Goal: Task Accomplishment & Management: Manage account settings

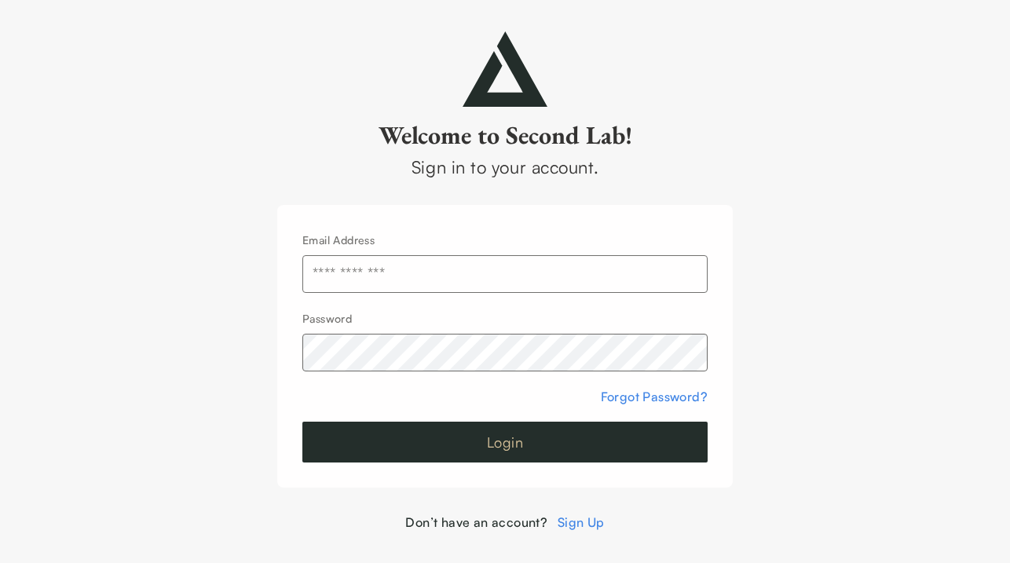
type input "**********"
click at [515, 434] on button "Login" at bounding box center [504, 442] width 405 height 41
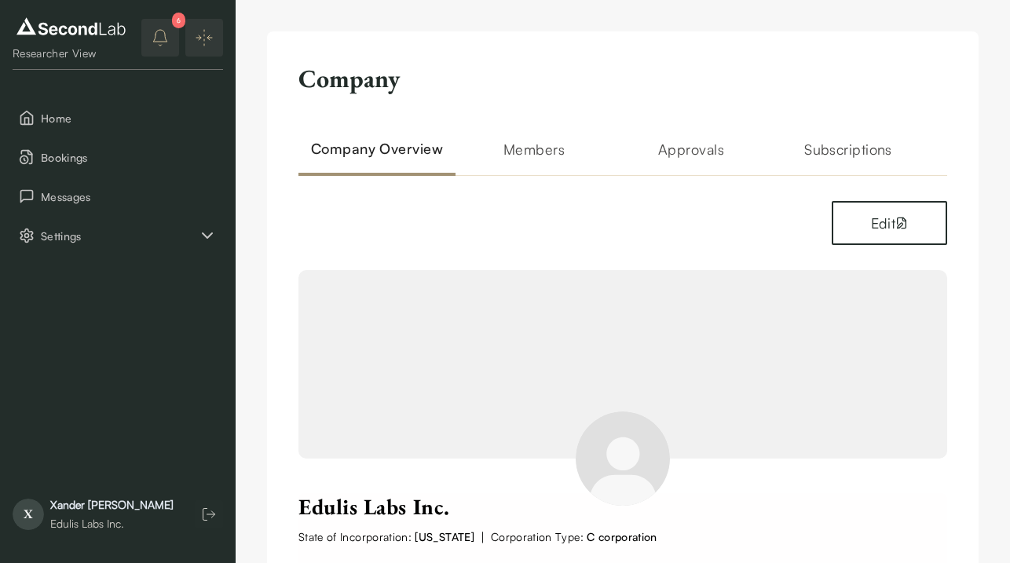
click at [159, 41] on icon "notifications" at bounding box center [160, 37] width 19 height 19
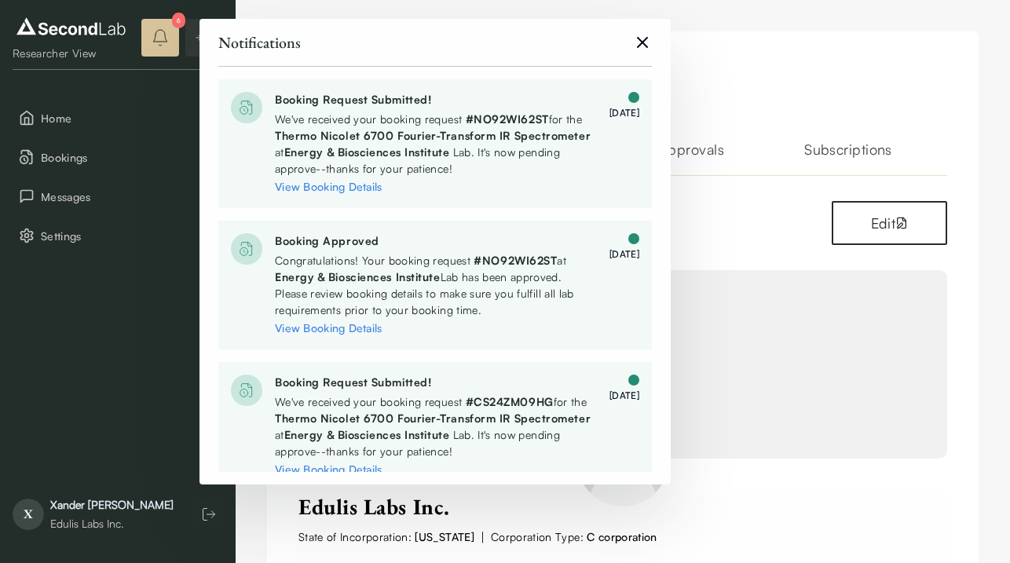
click at [640, 36] on icon "close" at bounding box center [642, 42] width 19 height 19
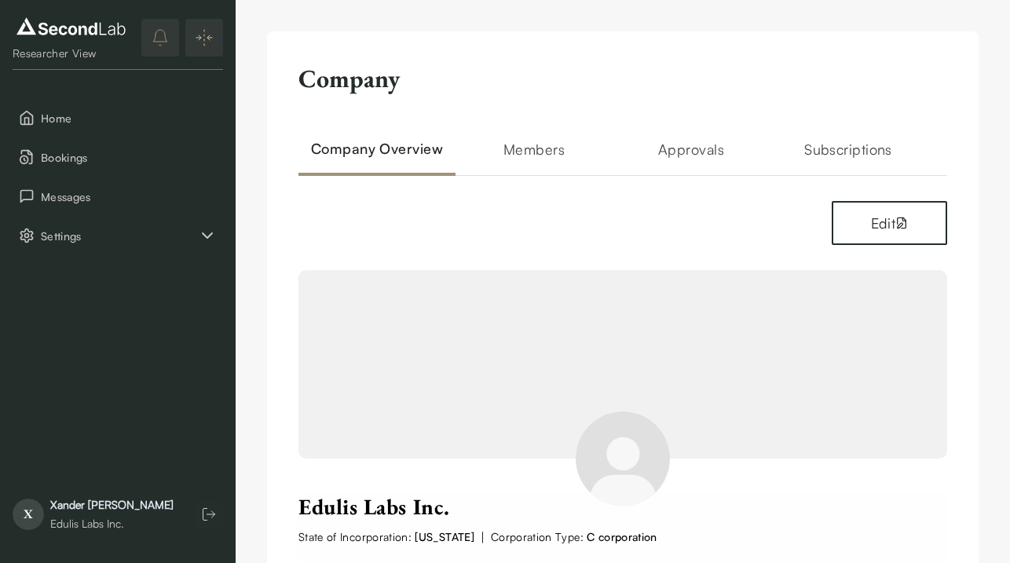
click at [537, 141] on h2 "Members" at bounding box center [534, 157] width 157 height 38
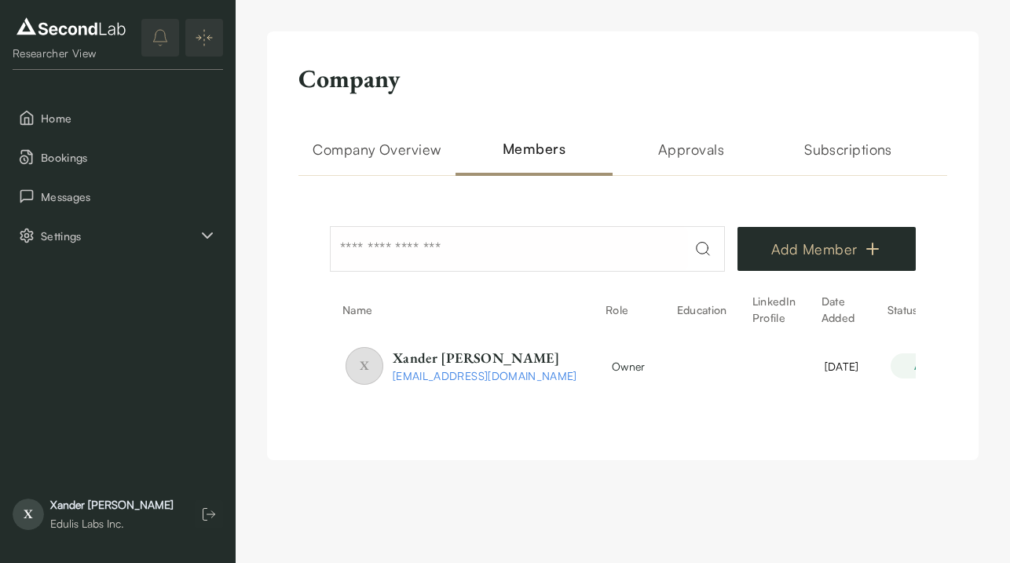
click at [825, 262] on button "Add Member" at bounding box center [827, 249] width 178 height 44
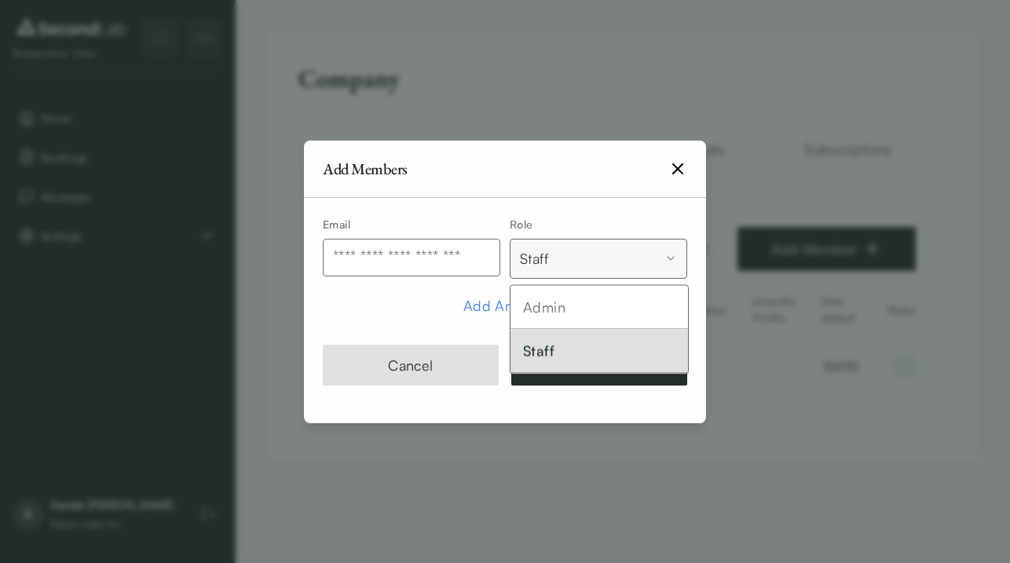
click at [590, 264] on body "SKIP TO CONTENT Researcher View Home Bookings Messages Settings XF Researcher V…" at bounding box center [505, 246] width 1010 height 492
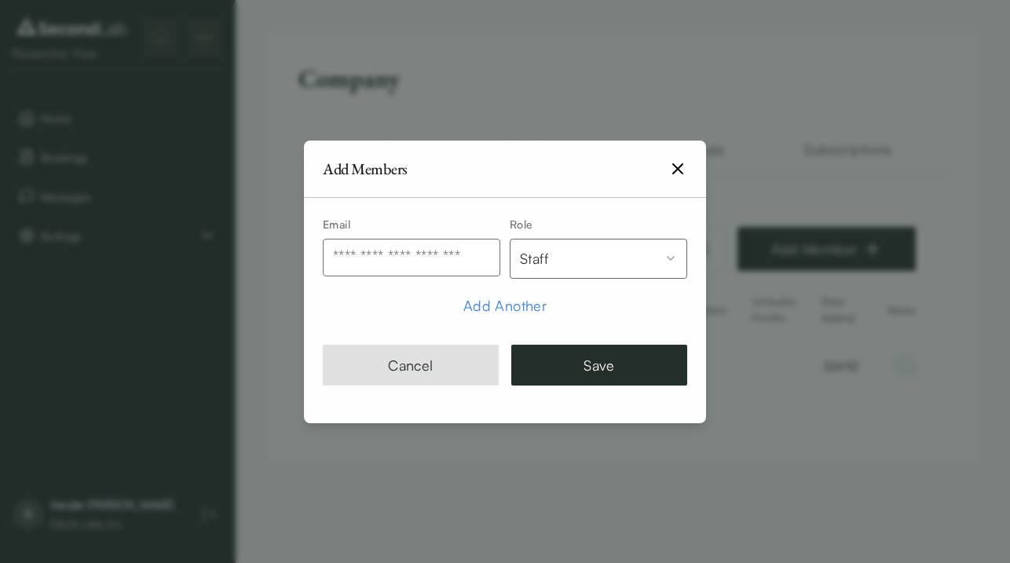
click at [444, 259] on input "text" at bounding box center [412, 258] width 178 height 38
type input "**********"
click at [583, 365] on button "Save" at bounding box center [599, 365] width 176 height 41
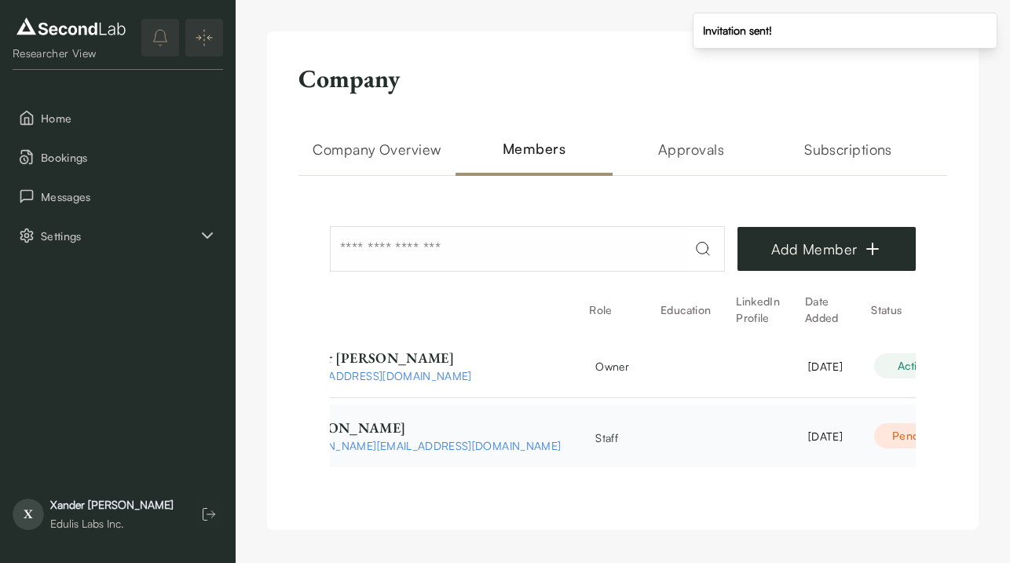
scroll to position [0, 114]
click at [893, 438] on html "SKIP TO CONTENT Researcher View Home Bookings Messages Settings XF Researcher V…" at bounding box center [505, 281] width 1010 height 562
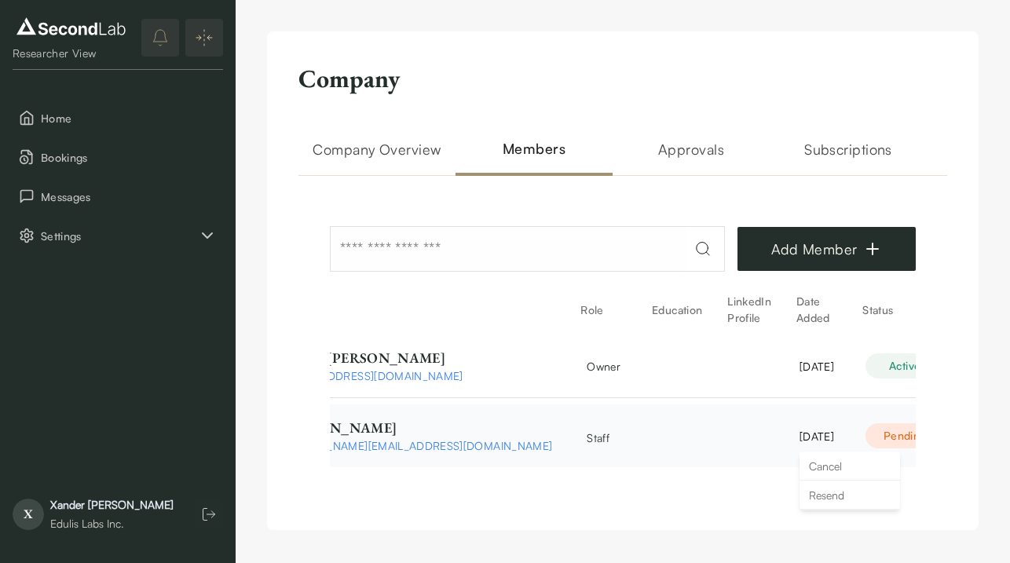
click at [893, 438] on html "SKIP TO CONTENT Researcher View Home Bookings Messages Settings XF Researcher V…" at bounding box center [505, 281] width 1010 height 562
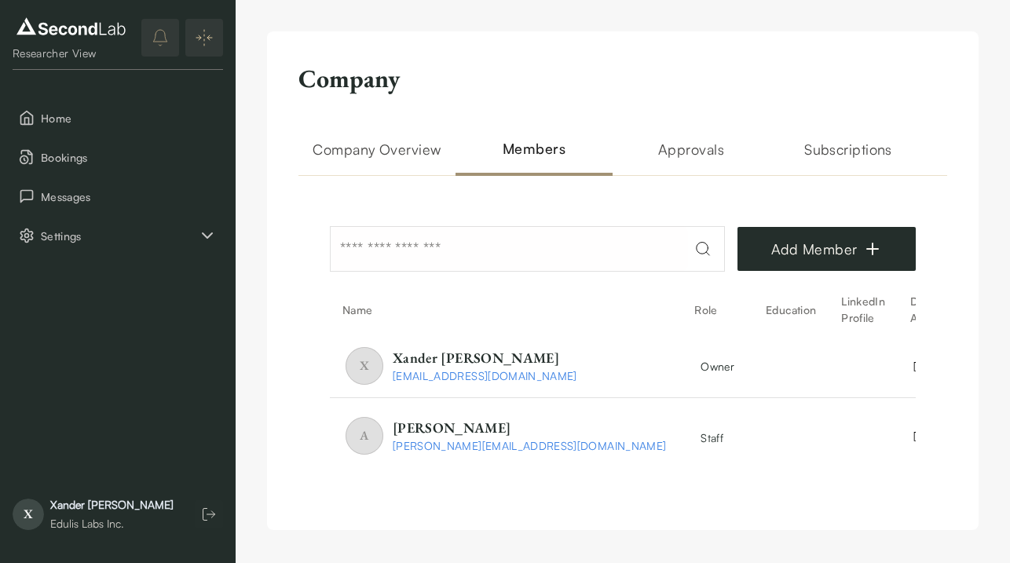
click at [689, 150] on h2 "Approvals" at bounding box center [691, 157] width 157 height 38
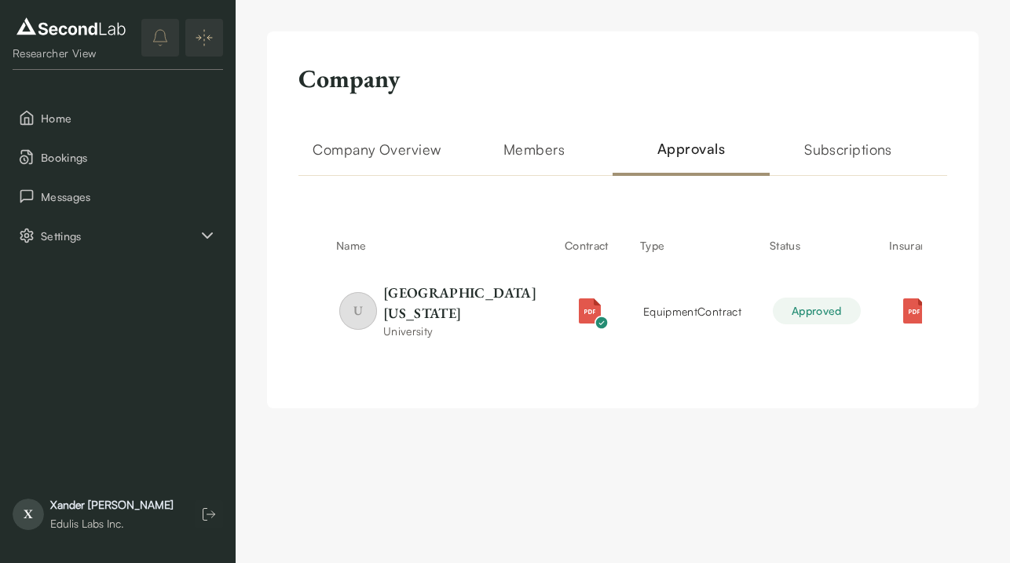
click at [808, 151] on h2 "Subscriptions" at bounding box center [848, 157] width 157 height 38
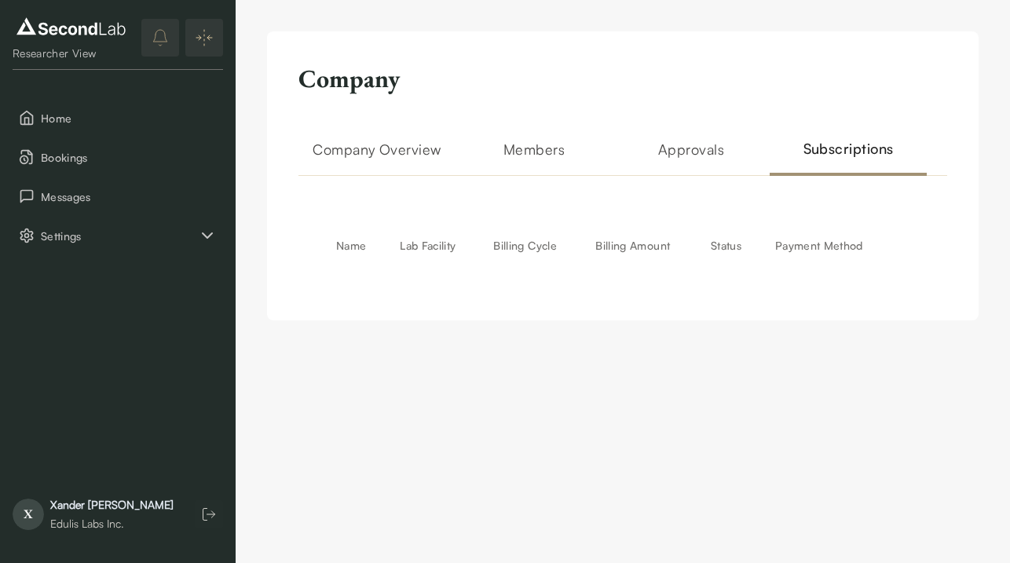
click at [515, 145] on h2 "Members" at bounding box center [534, 157] width 157 height 38
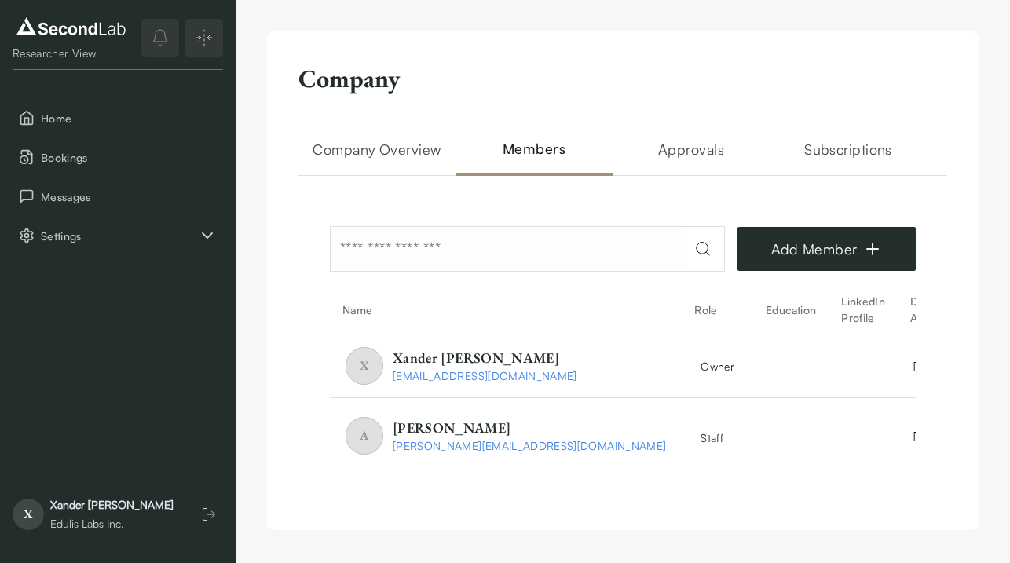
click at [363, 148] on h2 "Company Overview" at bounding box center [377, 157] width 157 height 38
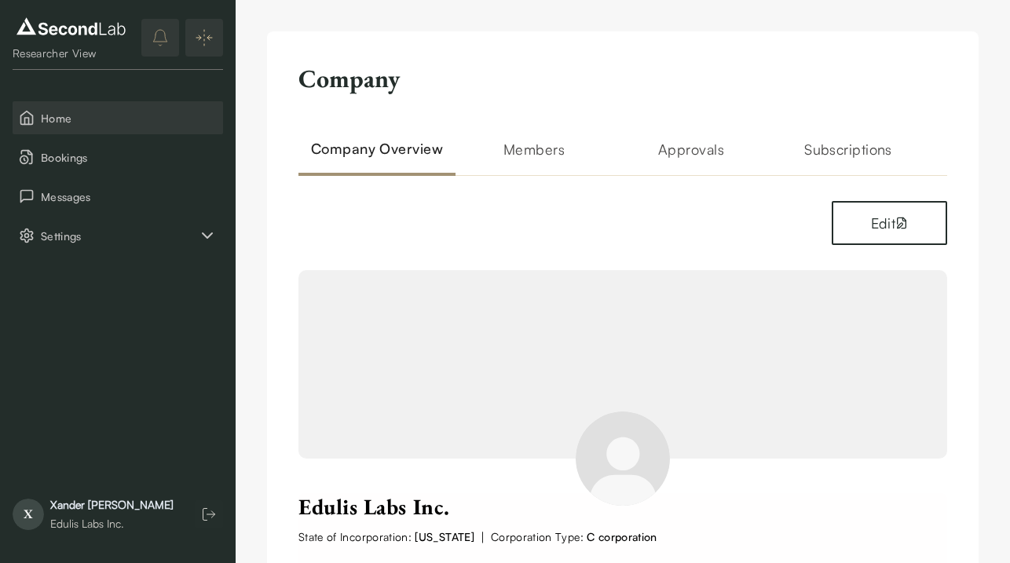
click at [137, 119] on span "Home" at bounding box center [129, 118] width 176 height 16
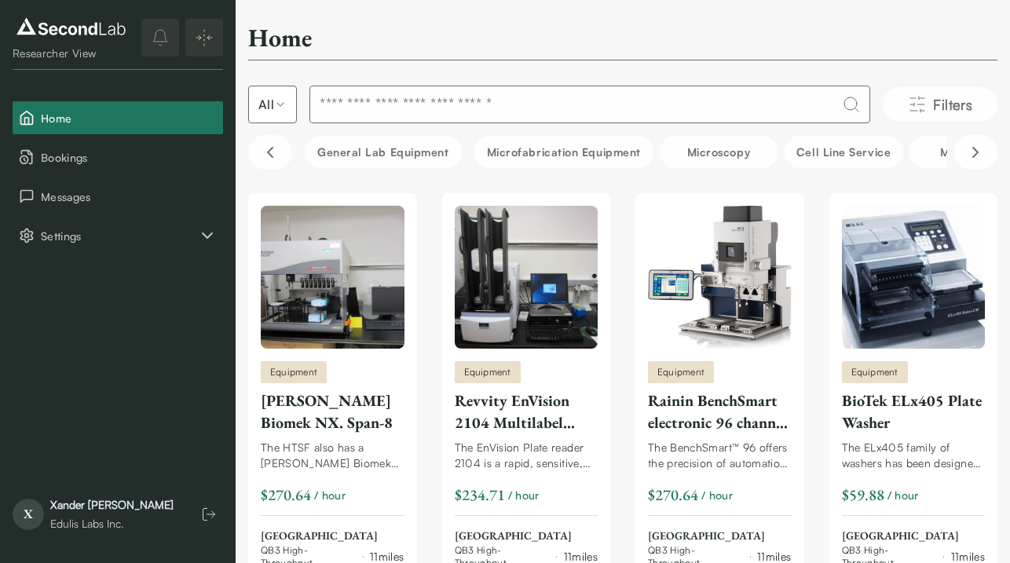
click at [471, 101] on input at bounding box center [590, 105] width 561 height 38
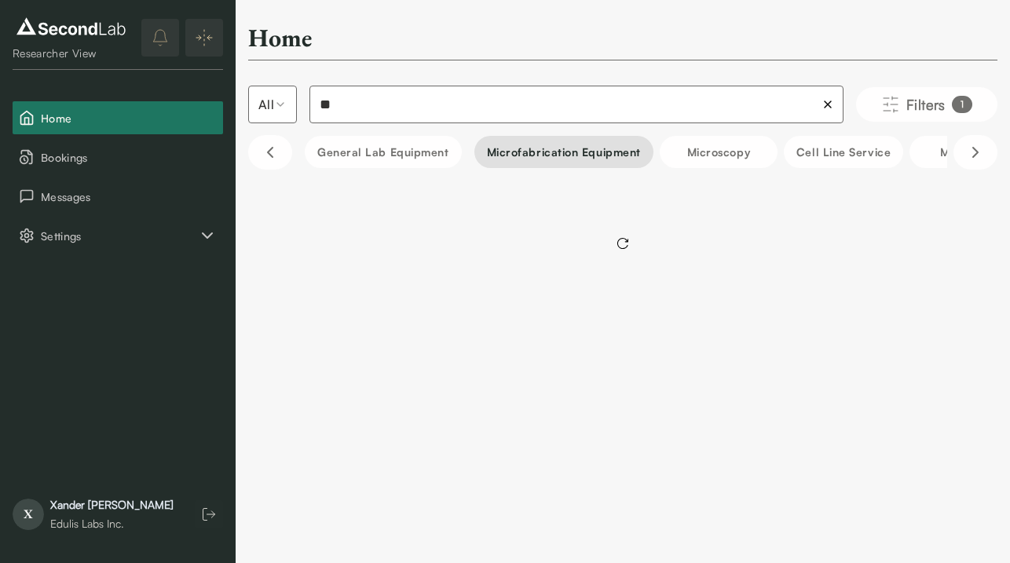
type input "*"
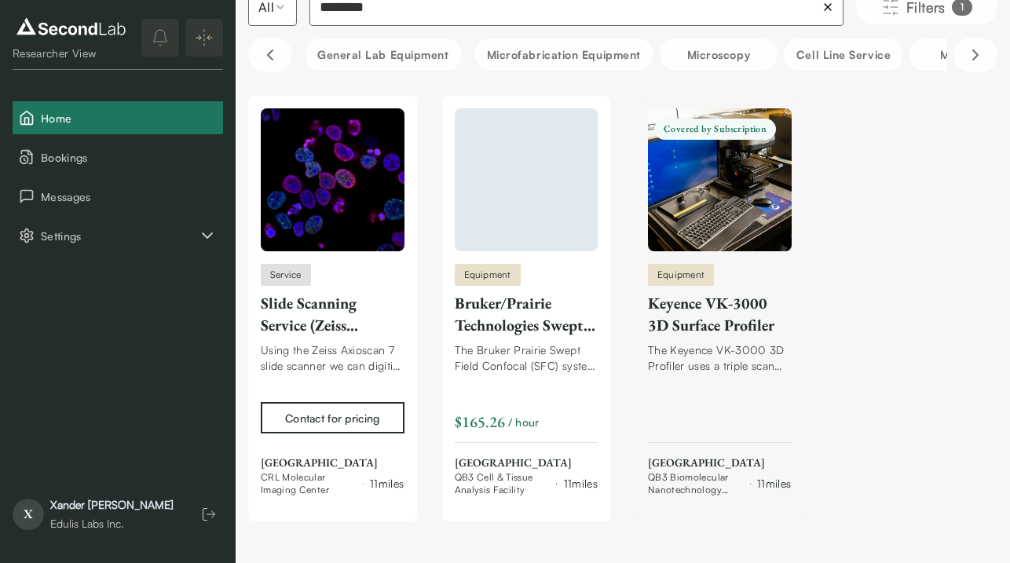
scroll to position [119, 0]
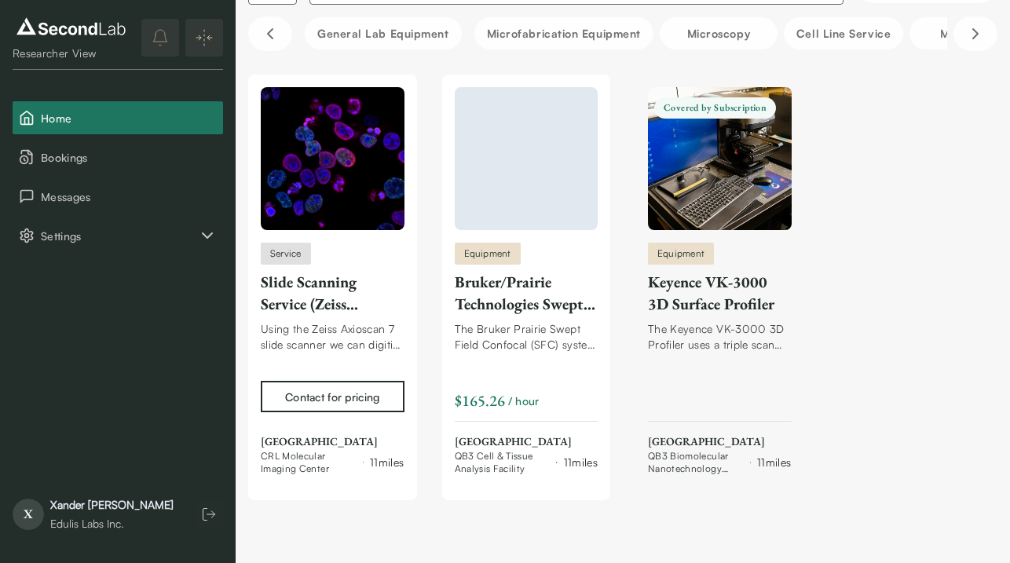
click at [692, 288] on div "Keyence VK-3000 3D Surface Profiler" at bounding box center [720, 293] width 144 height 44
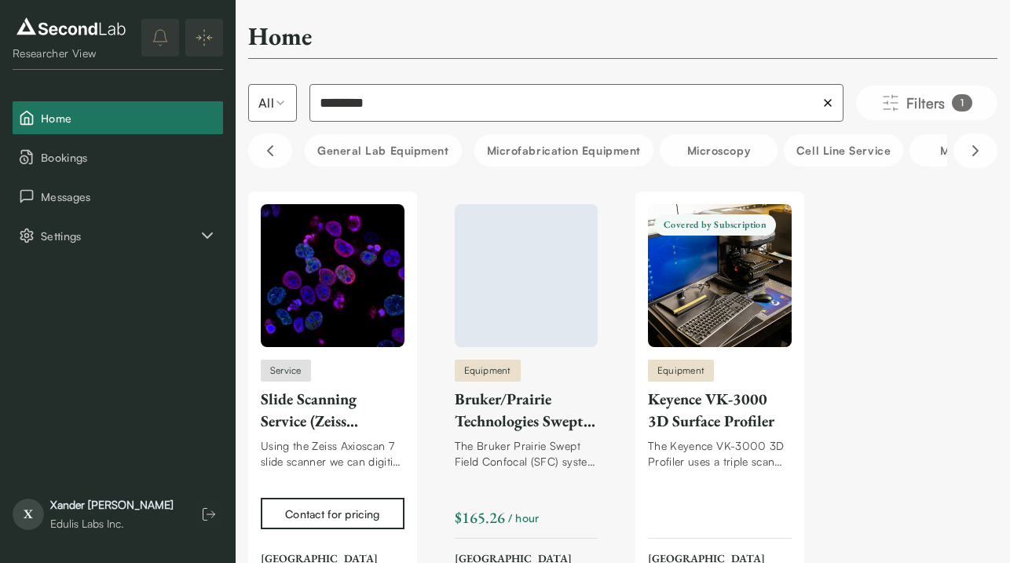
scroll to position [0, 0]
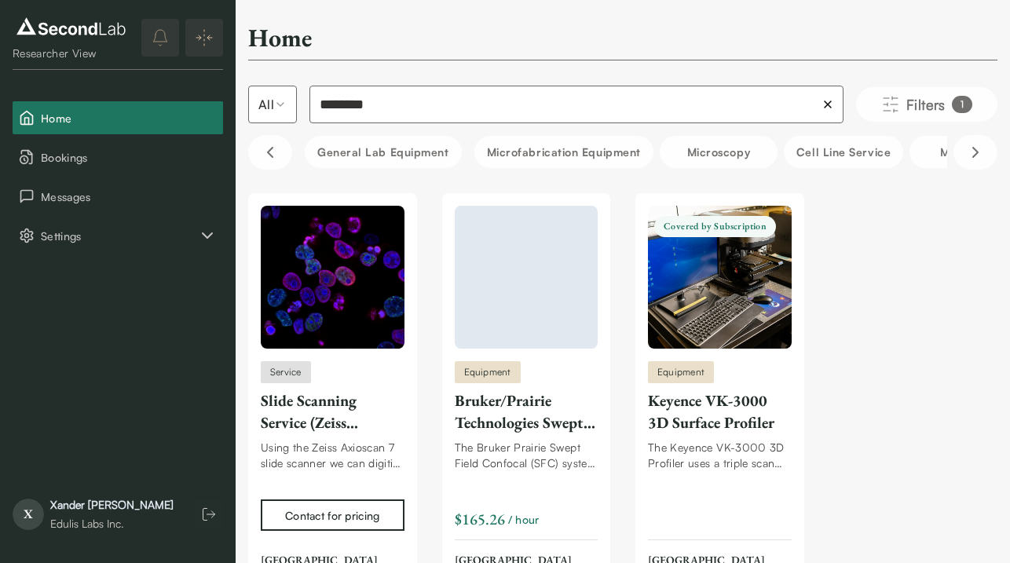
click at [339, 104] on input "********" at bounding box center [577, 105] width 534 height 38
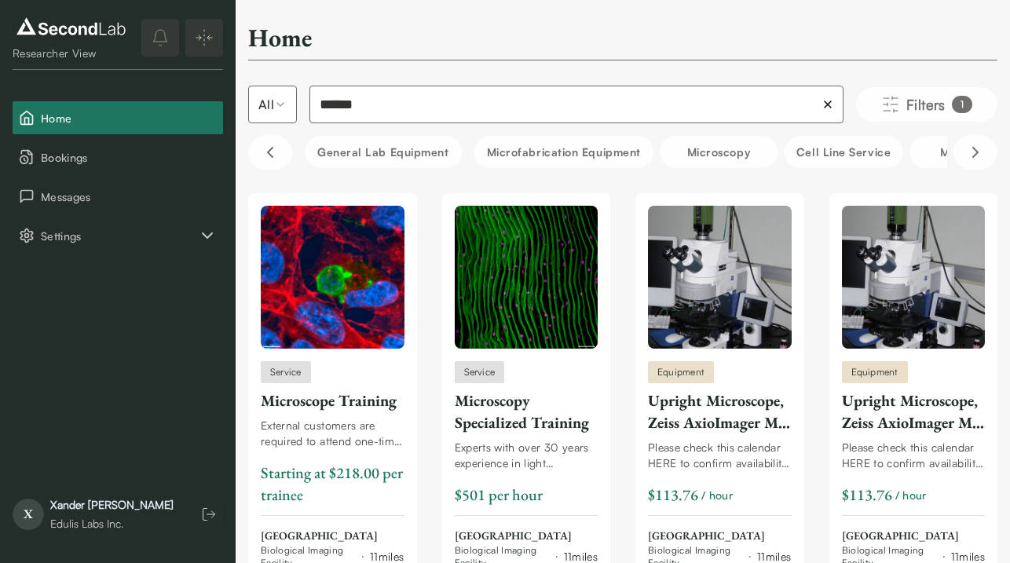
click at [357, 112] on input "******" at bounding box center [577, 105] width 534 height 38
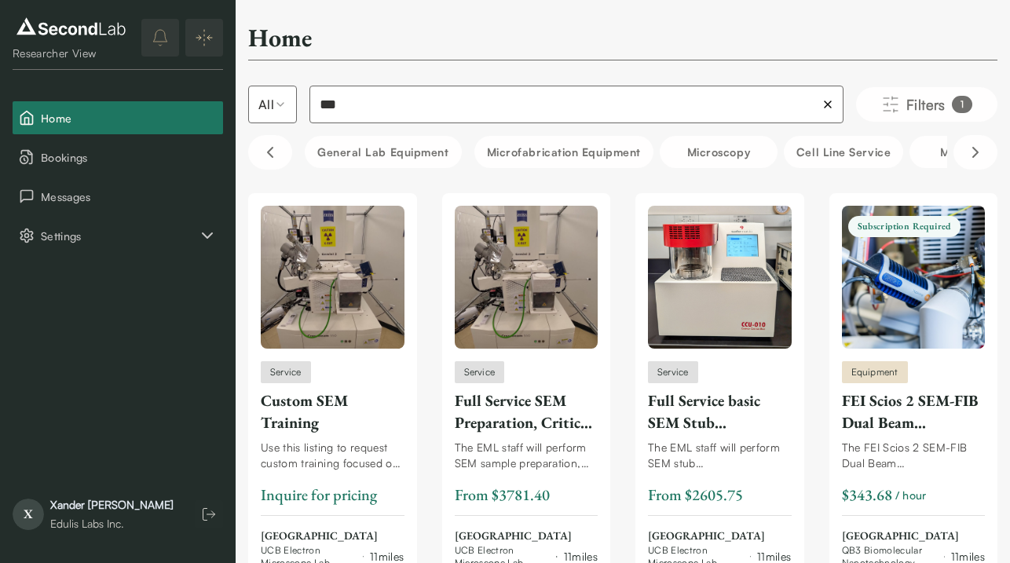
type input "***"
